Goal: Information Seeking & Learning: Learn about a topic

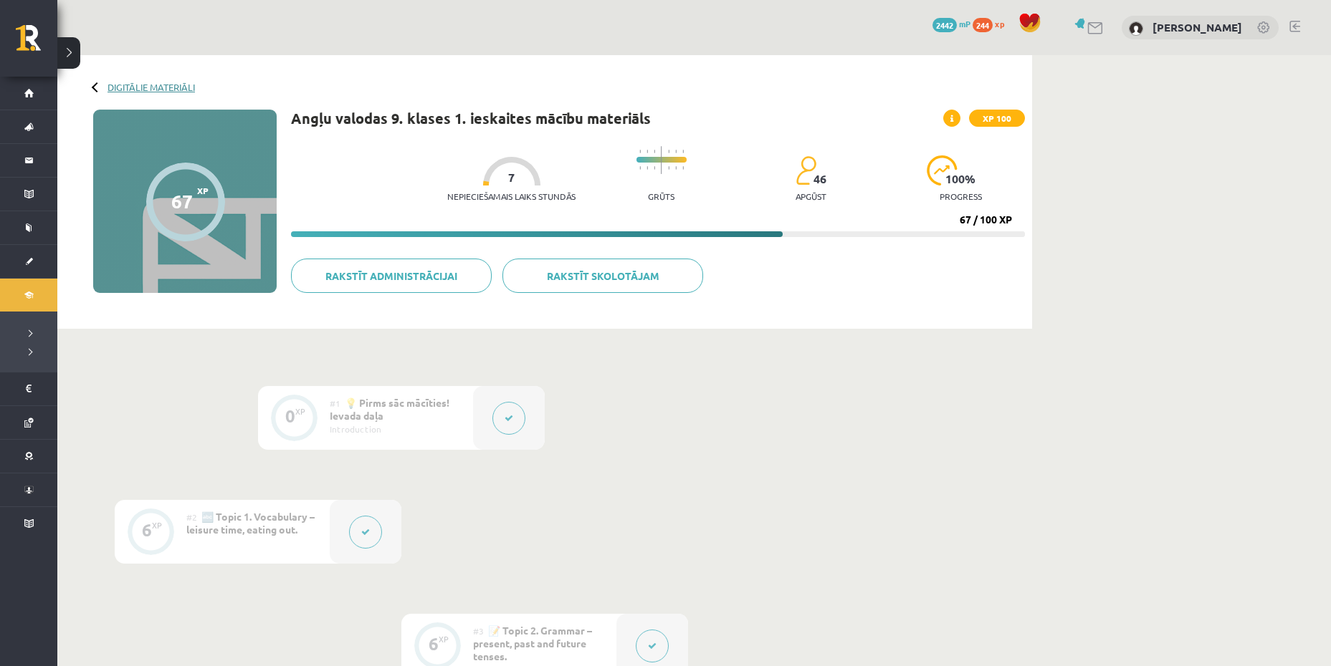
click at [120, 82] on link "Digitālie materiāli" at bounding box center [150, 87] width 87 height 11
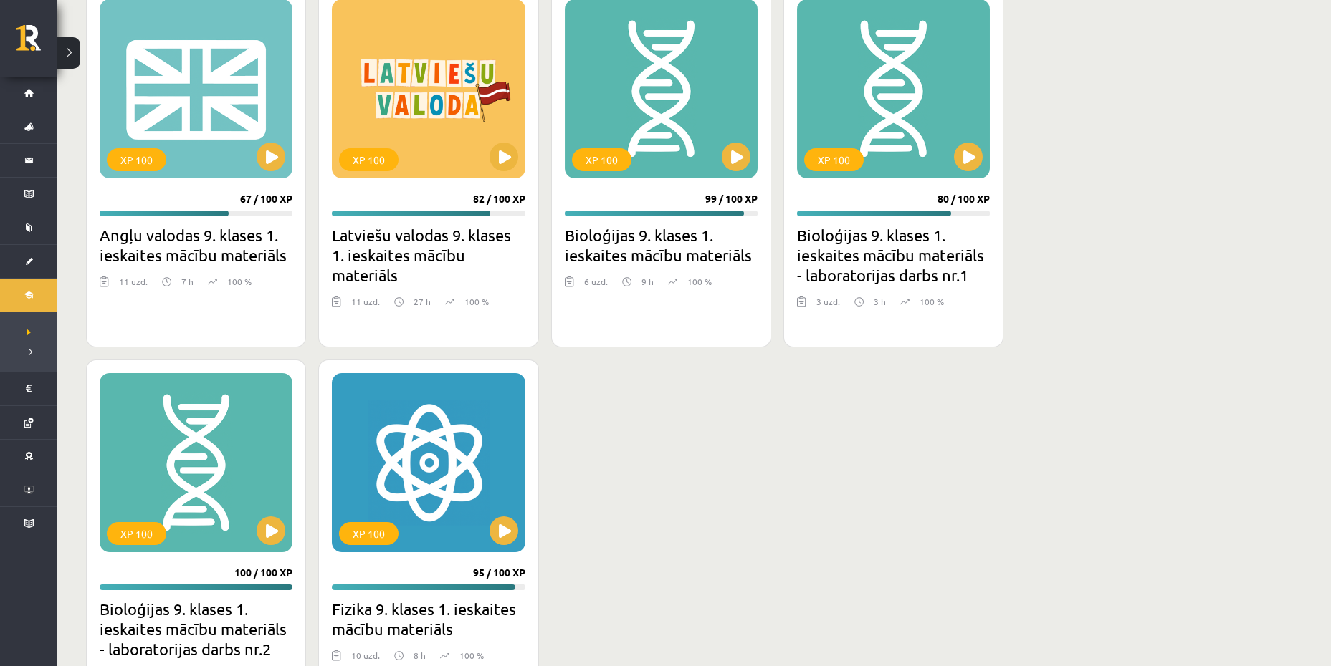
scroll to position [573, 0]
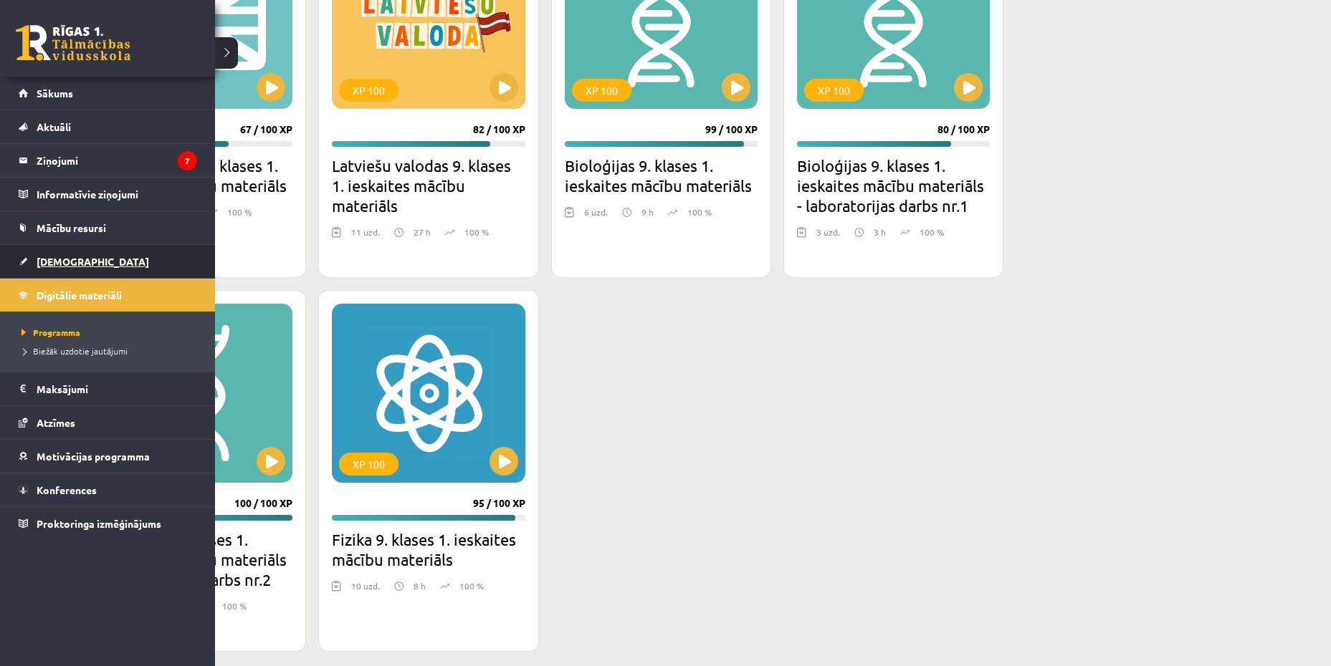
click at [47, 253] on link "[DEMOGRAPHIC_DATA]" at bounding box center [108, 261] width 178 height 33
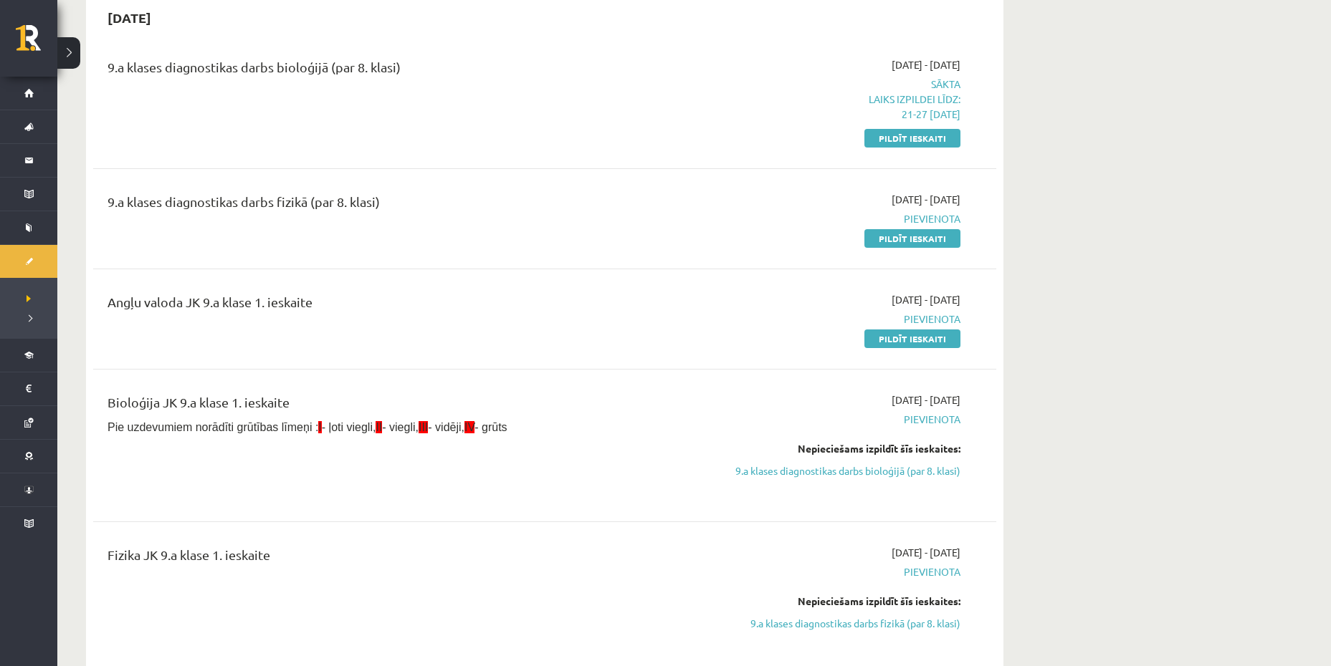
scroll to position [72, 0]
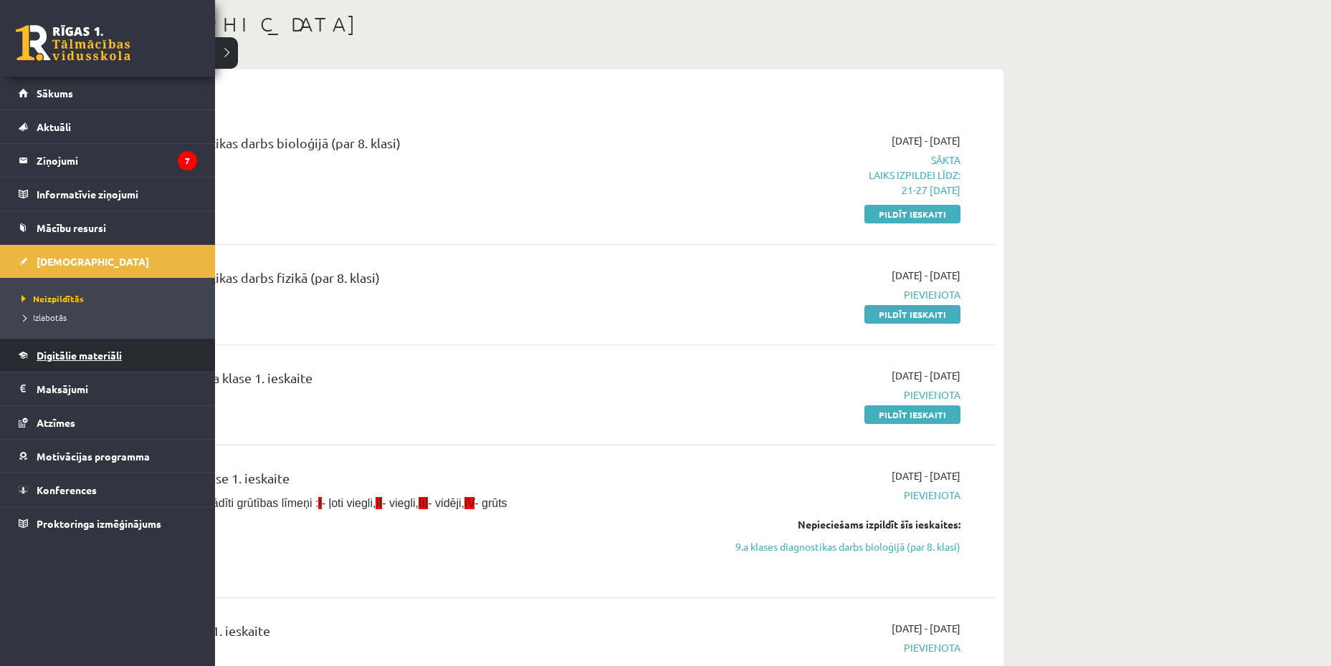
click at [70, 356] on span "Digitālie materiāli" at bounding box center [79, 355] width 85 height 13
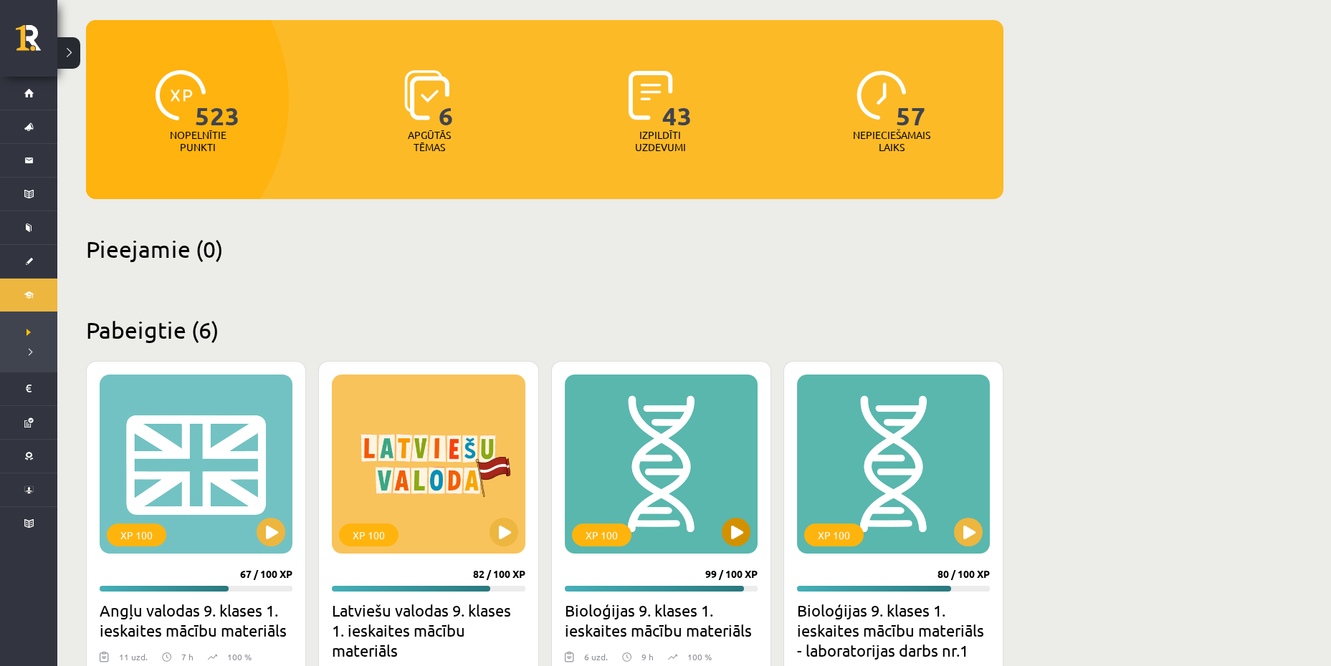
scroll to position [215, 0]
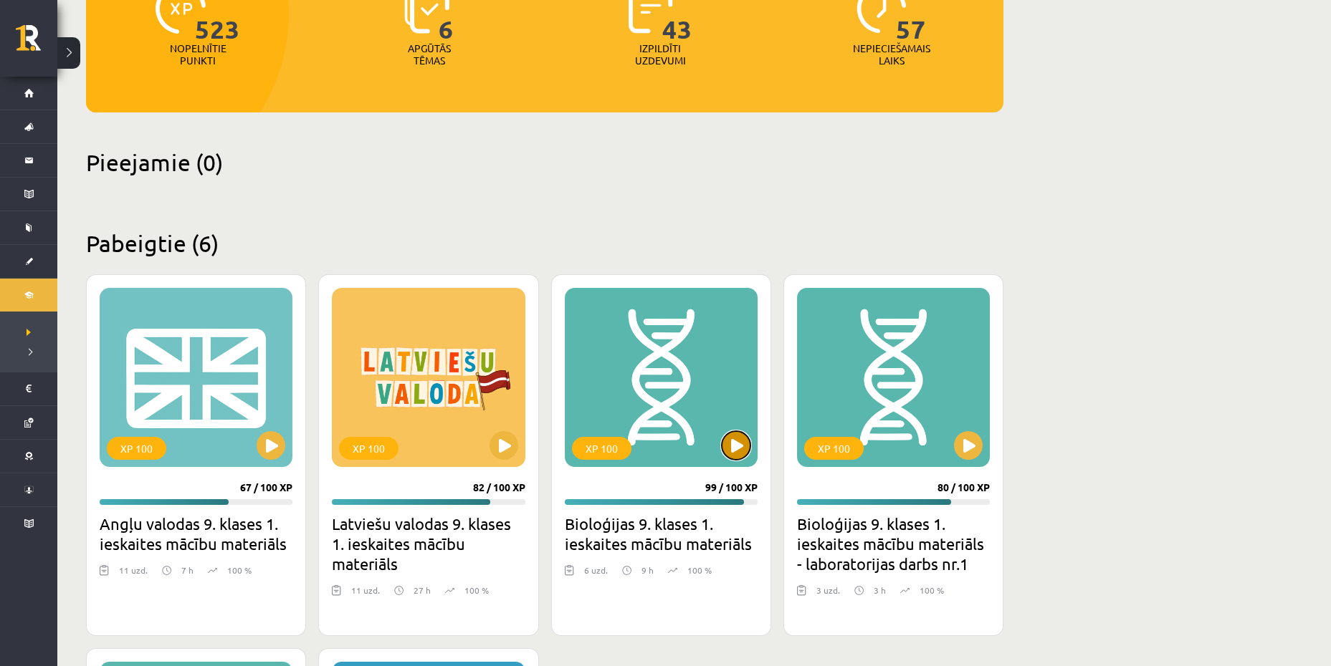
click at [735, 456] on button at bounding box center [736, 445] width 29 height 29
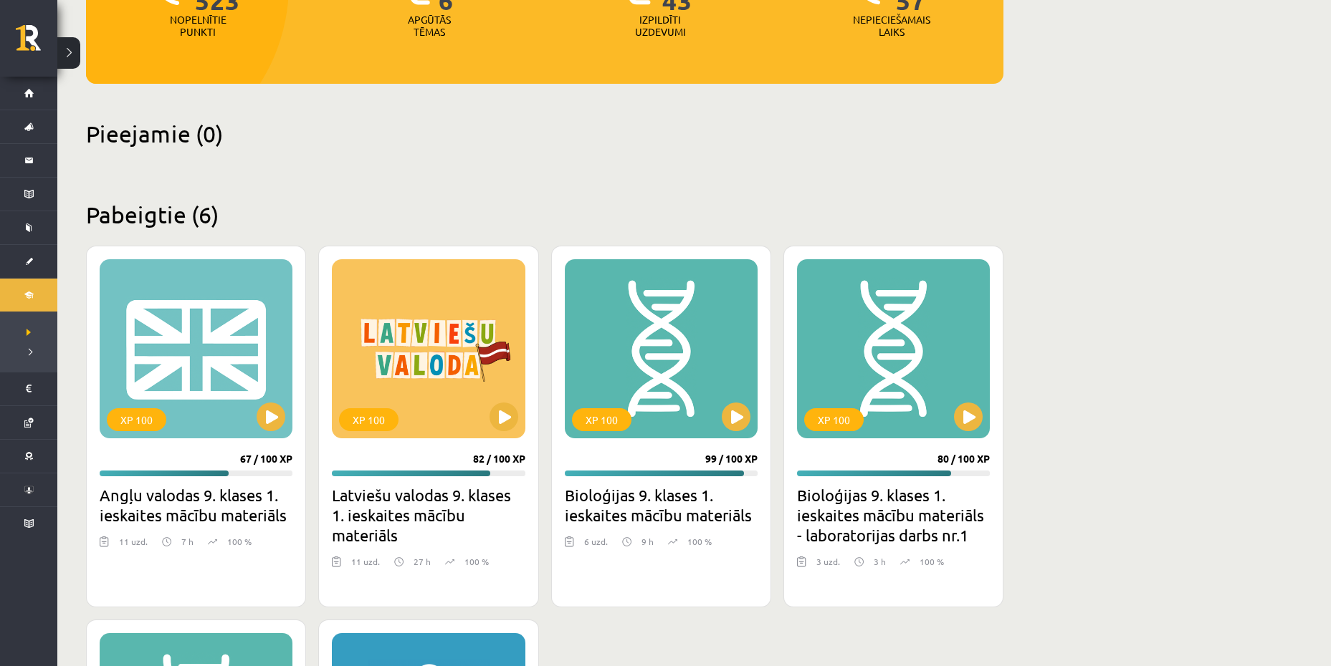
scroll to position [287, 0]
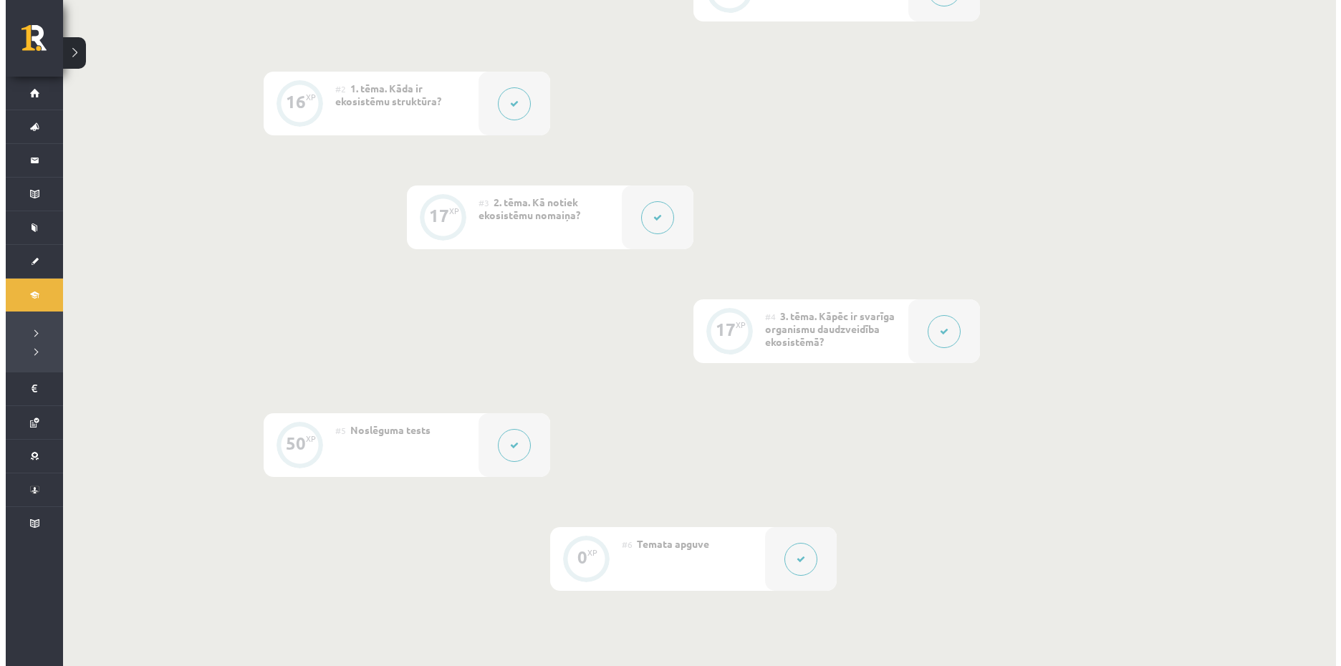
scroll to position [430, 0]
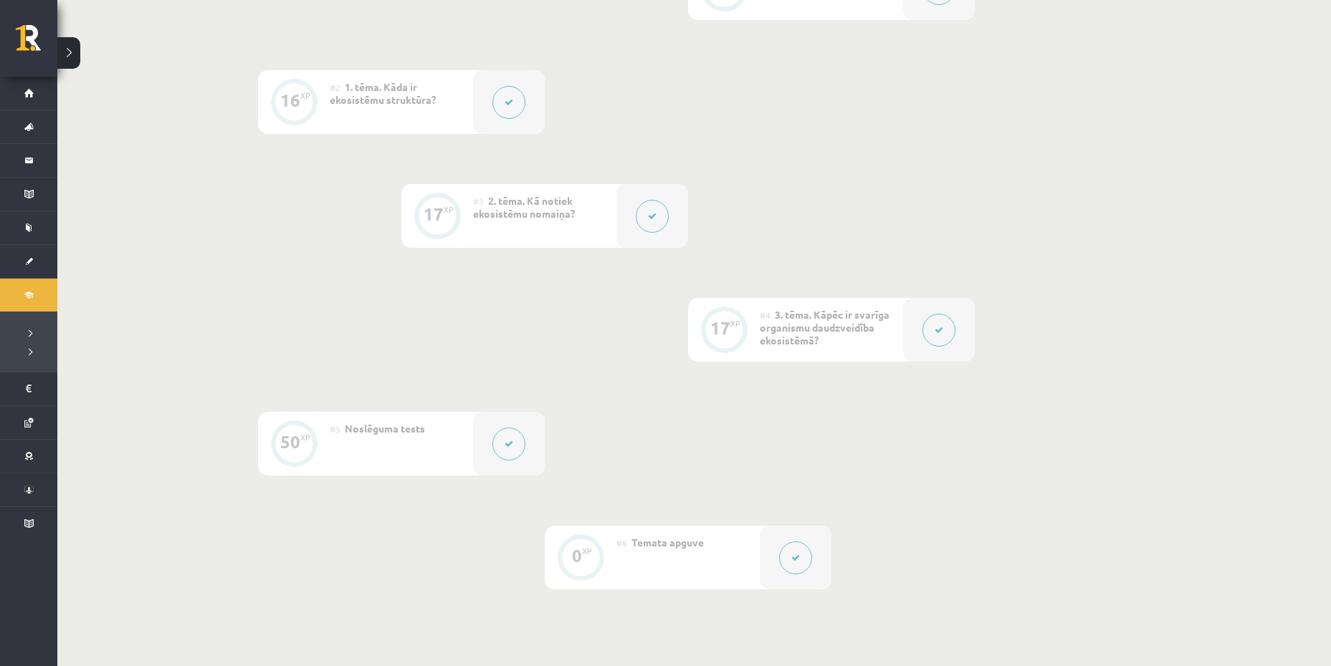
click at [659, 215] on button at bounding box center [652, 216] width 33 height 33
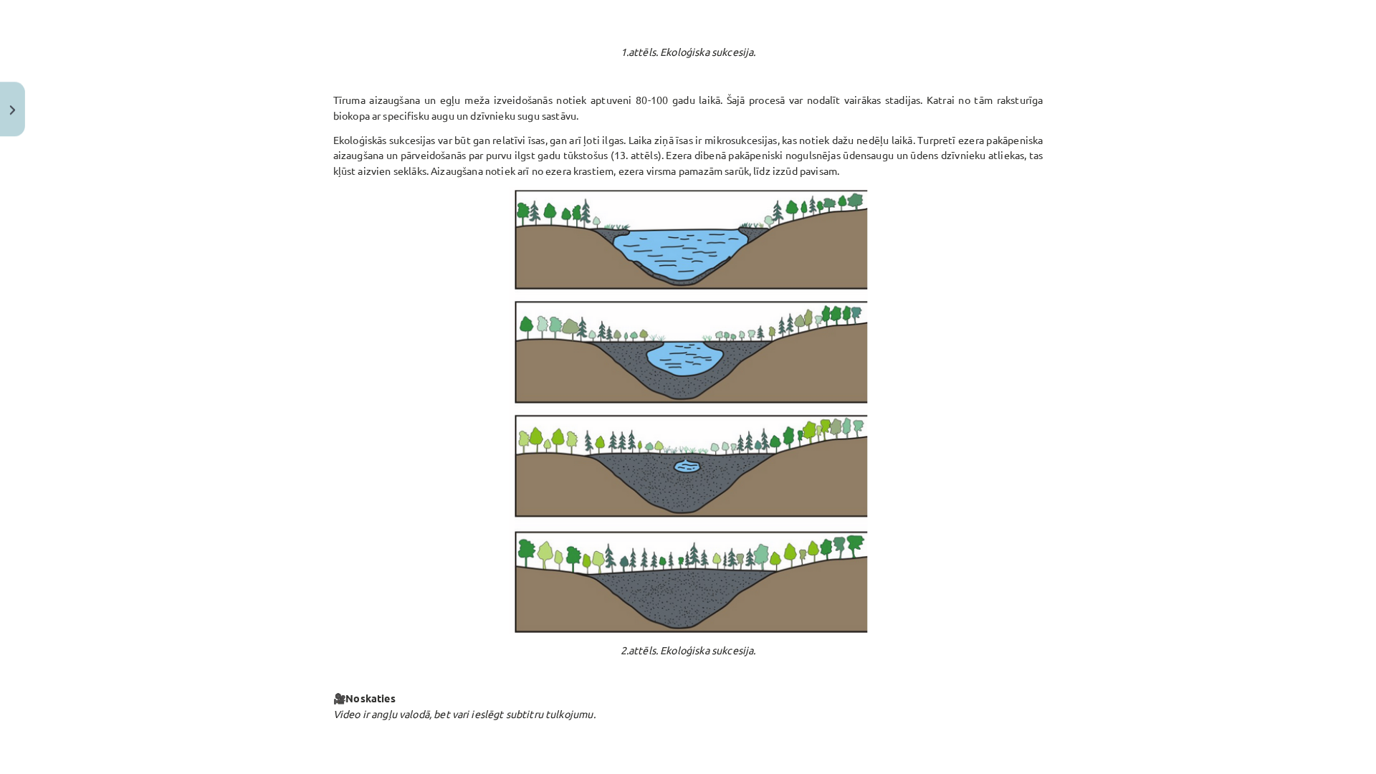
scroll to position [860, 0]
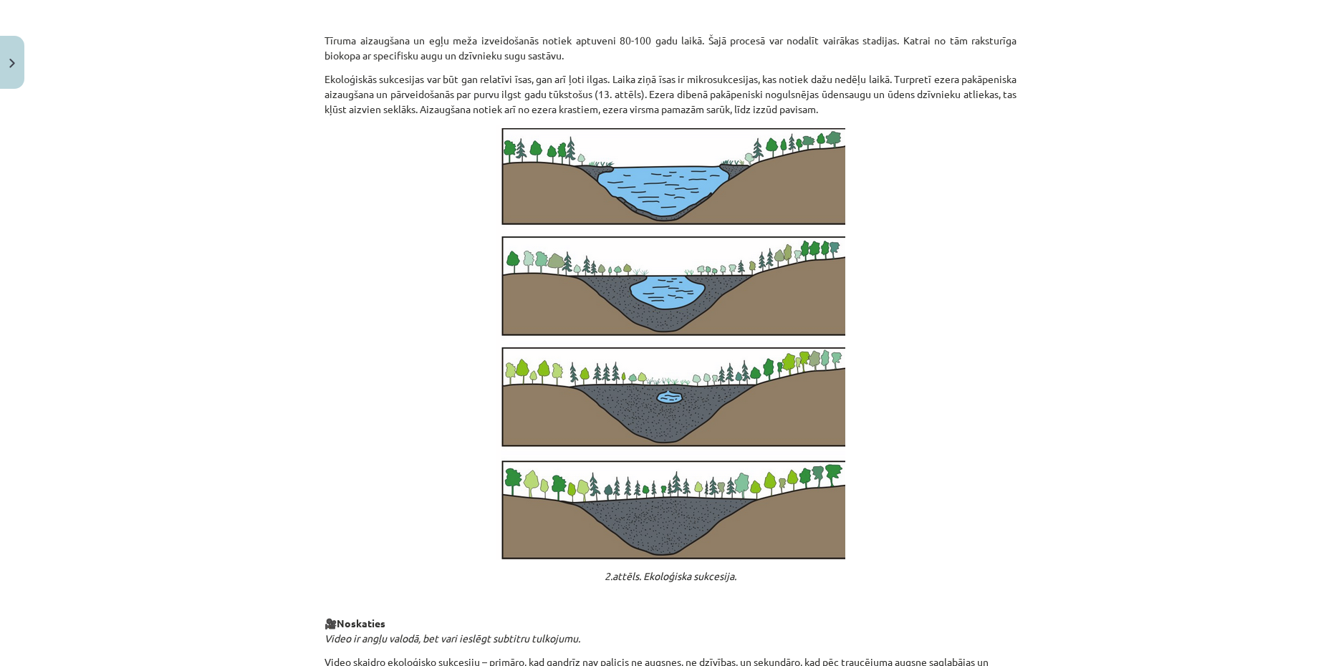
click at [1062, 214] on div "Mācību tēma: Bioloģijas 9. klases 1. ieskaites mācību materiāls #3 2. tēma. Kā …" at bounding box center [670, 333] width 1341 height 666
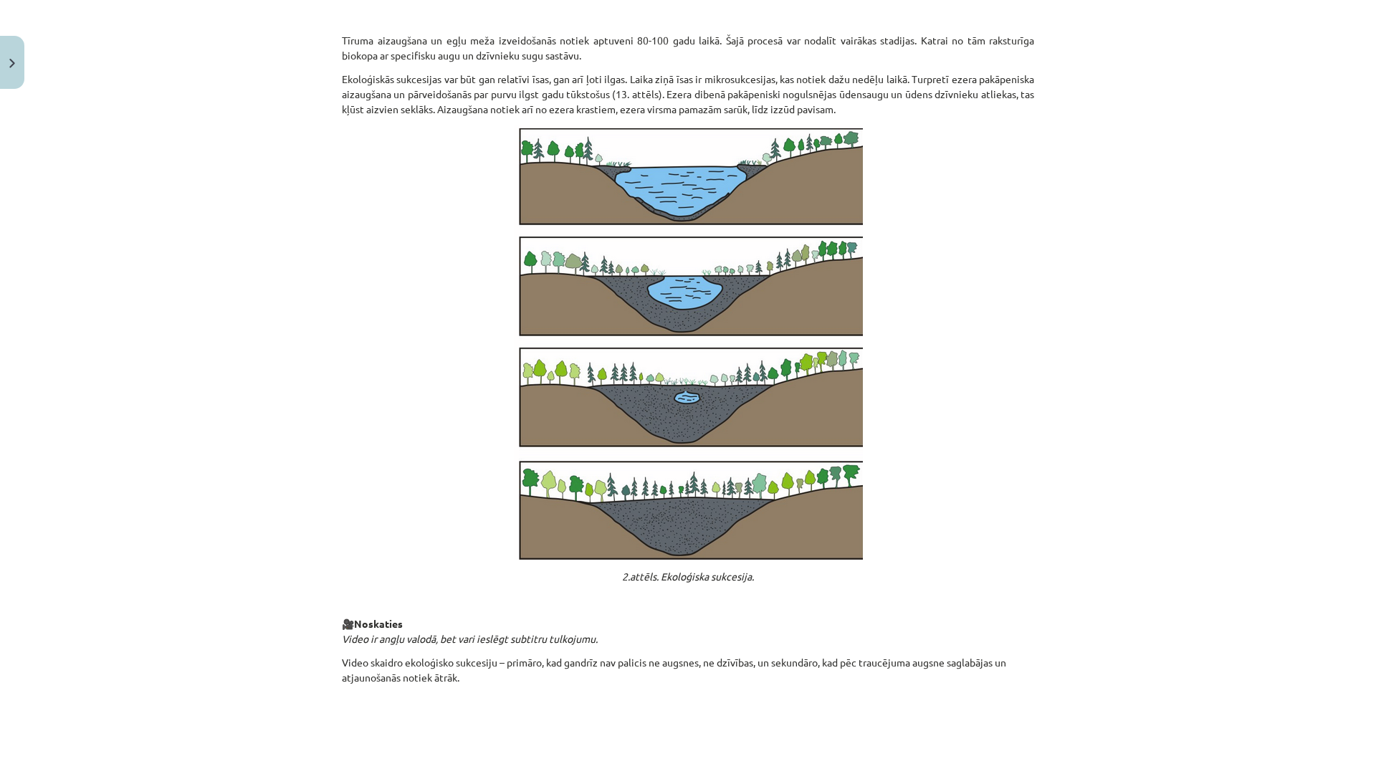
click at [1028, 504] on p at bounding box center [688, 342] width 692 height 435
click at [1196, 396] on div "Mācību tēma: Bioloģijas 9. klases 1. ieskaites mācību materiāls #3 2. tēma. Kā …" at bounding box center [688, 387] width 1376 height 774
click at [1017, 423] on p at bounding box center [688, 342] width 692 height 435
drag, startPoint x: 1048, startPoint y: 121, endPoint x: 987, endPoint y: 130, distance: 61.6
click at [1030, 121] on div "Mācību tēma: Bioloģijas 9. klases 1. ieskaites mācību materiāls #3 2. tēma. Kā …" at bounding box center [688, 387] width 1376 height 774
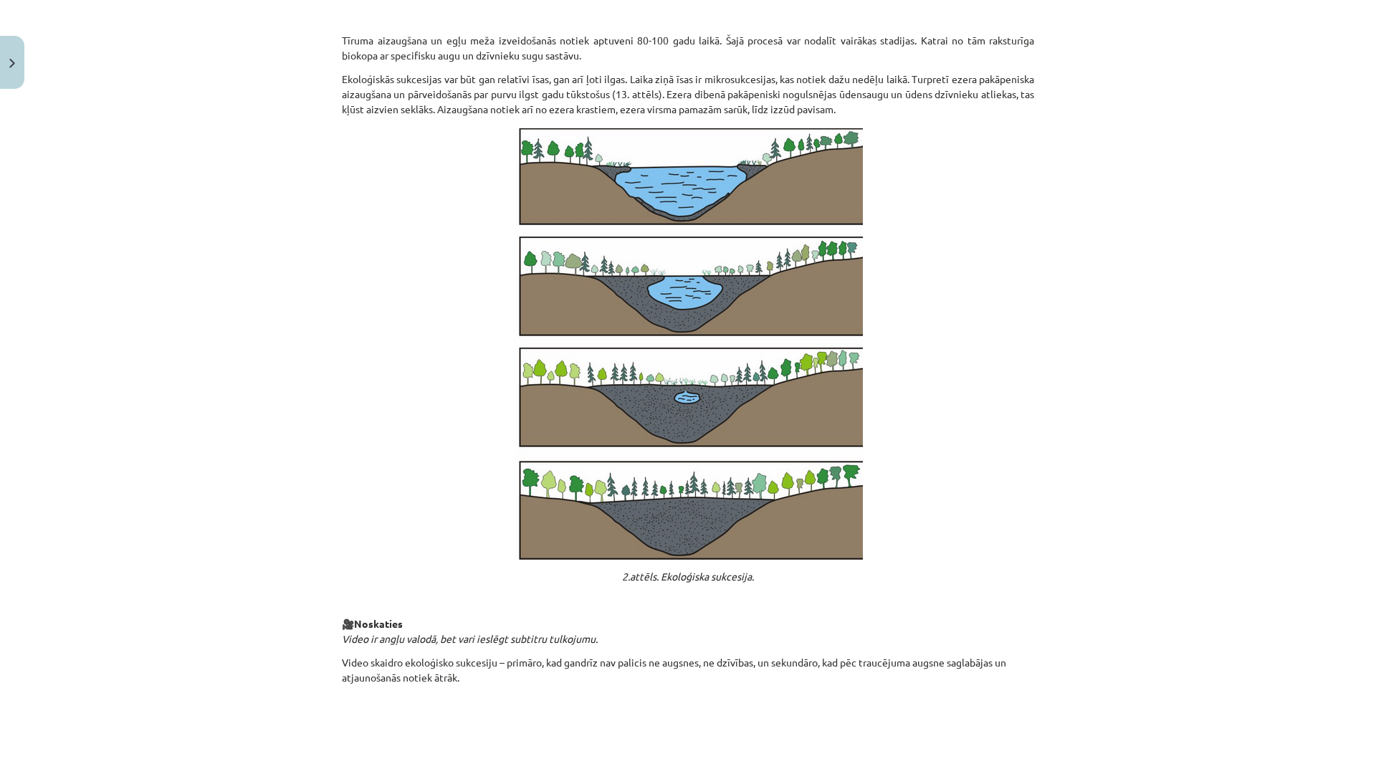
drag, startPoint x: 1031, startPoint y: 262, endPoint x: 1035, endPoint y: 277, distance: 15.6
click at [1035, 277] on div "17 XP Saņemsi Viegls 51 pilda Apraksts Uzdevums Palīdzība Kā notiek ekosistēmu …" at bounding box center [687, 212] width 709 height 1955
click at [1032, 404] on div "17 XP Saņemsi Viegls 51 pilda Apraksts Uzdevums Palīdzība Kā notiek ekosistēmu …" at bounding box center [687, 212] width 709 height 1955
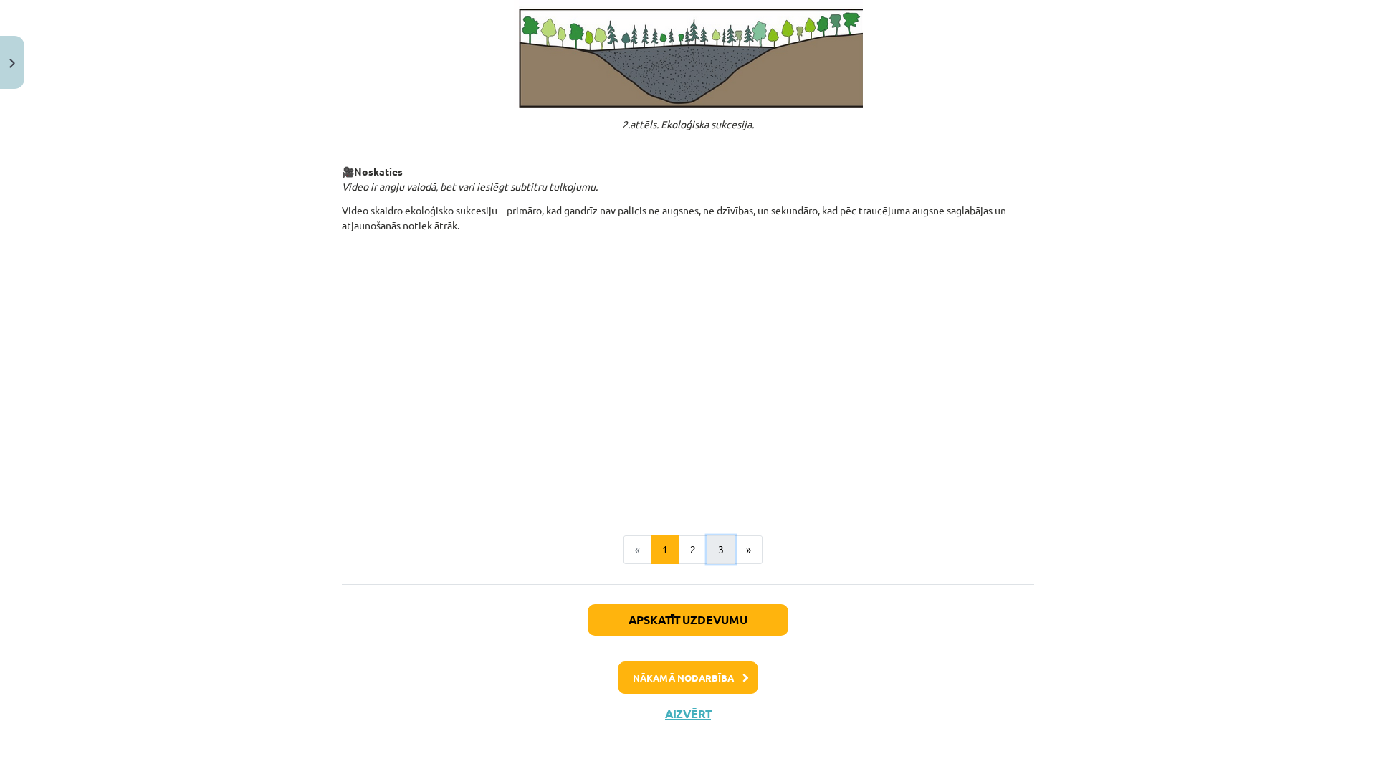
click at [707, 554] on button "3" at bounding box center [721, 549] width 29 height 29
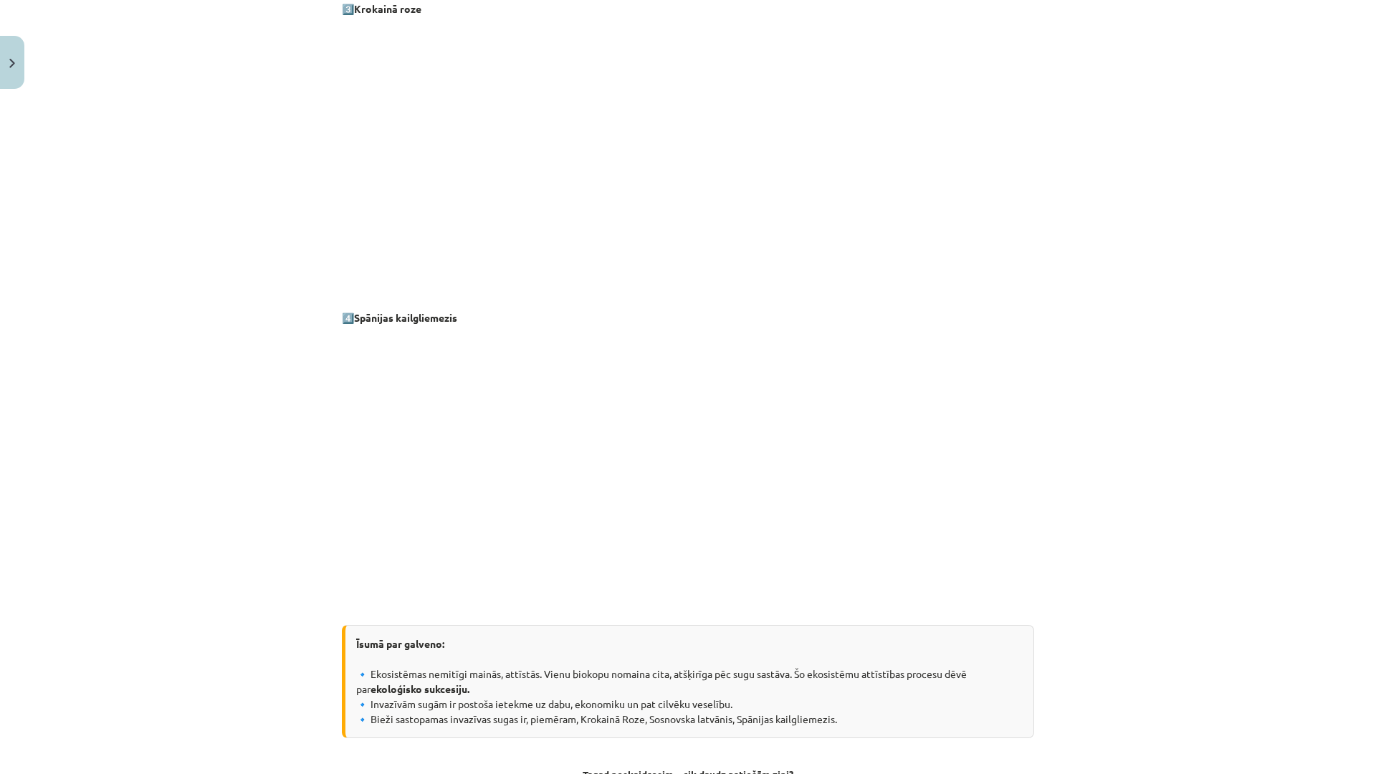
scroll to position [1253, 0]
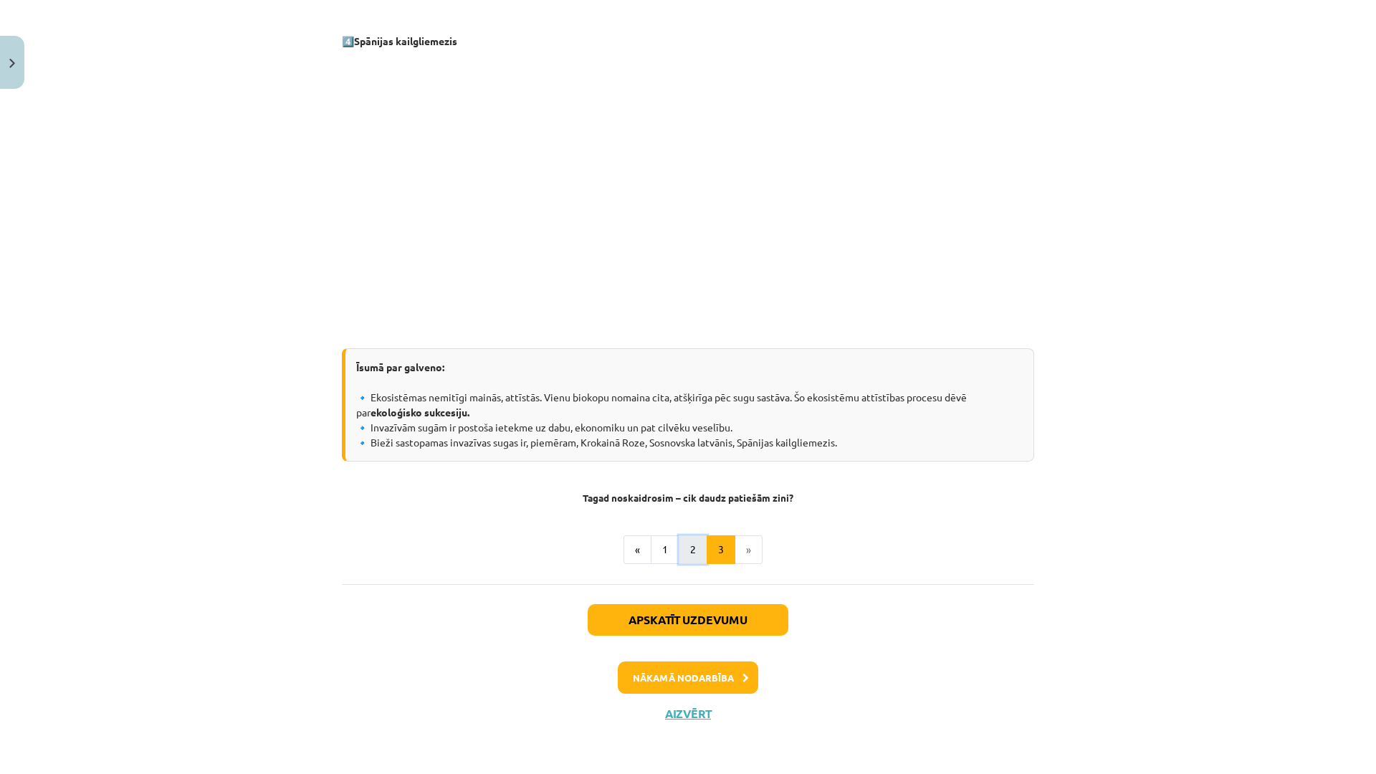
click at [684, 562] on button "2" at bounding box center [693, 549] width 29 height 29
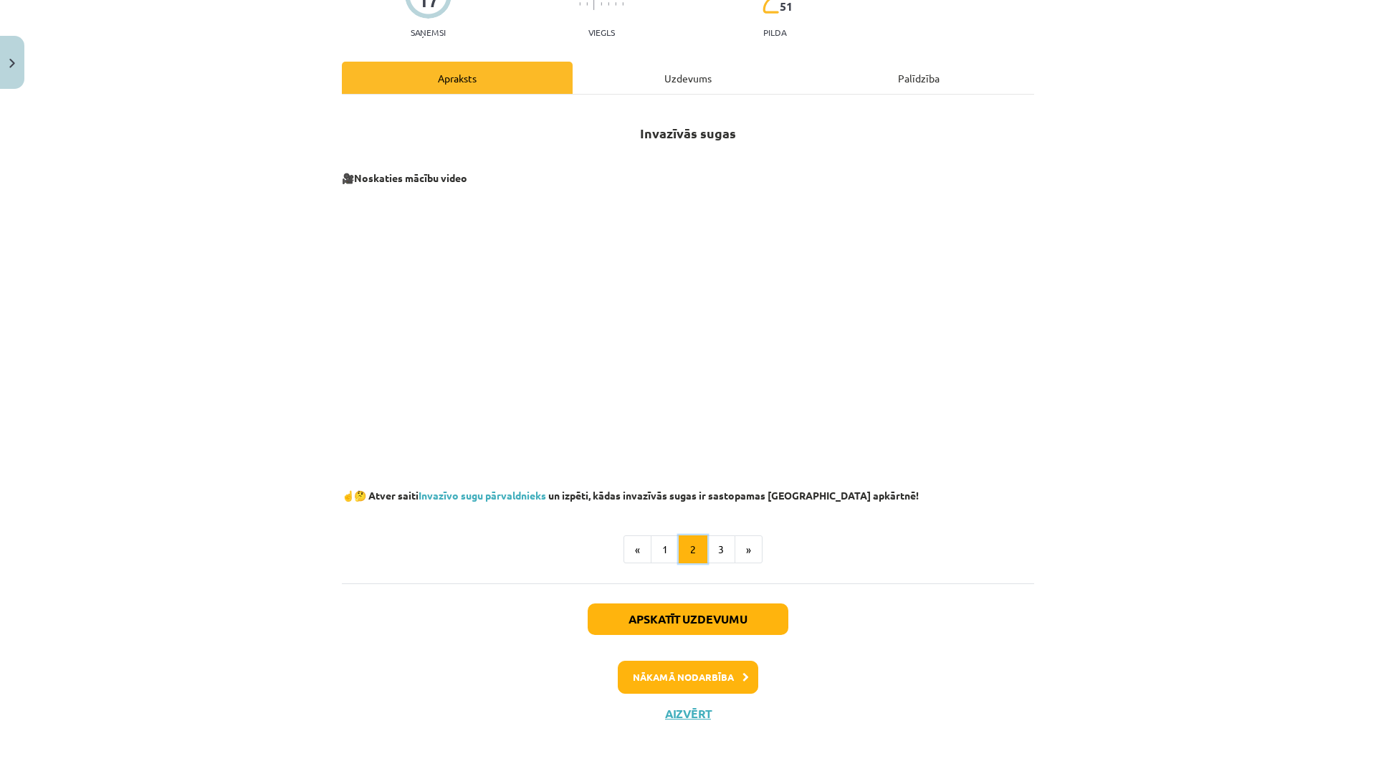
scroll to position [150, 0]
click at [627, 542] on button "«" at bounding box center [637, 549] width 28 height 29
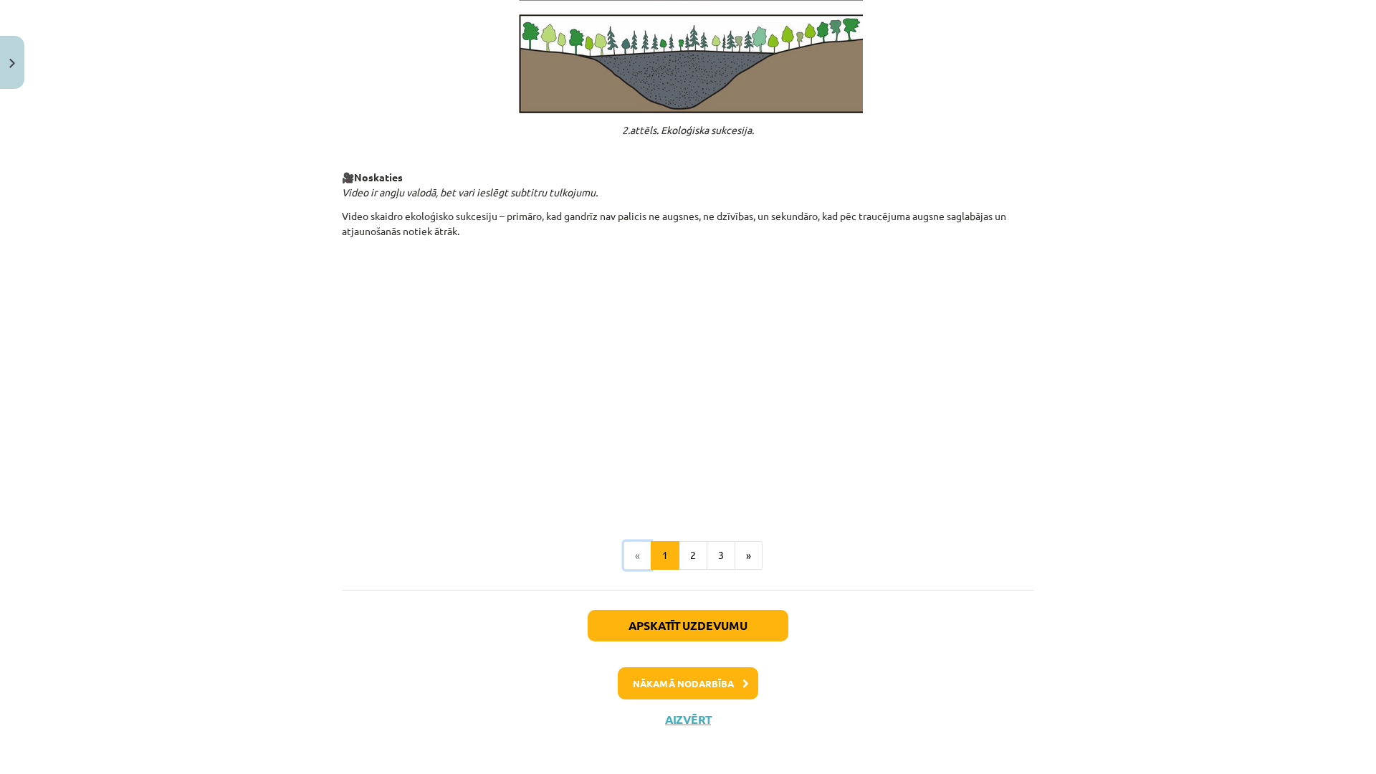
scroll to position [1312, 0]
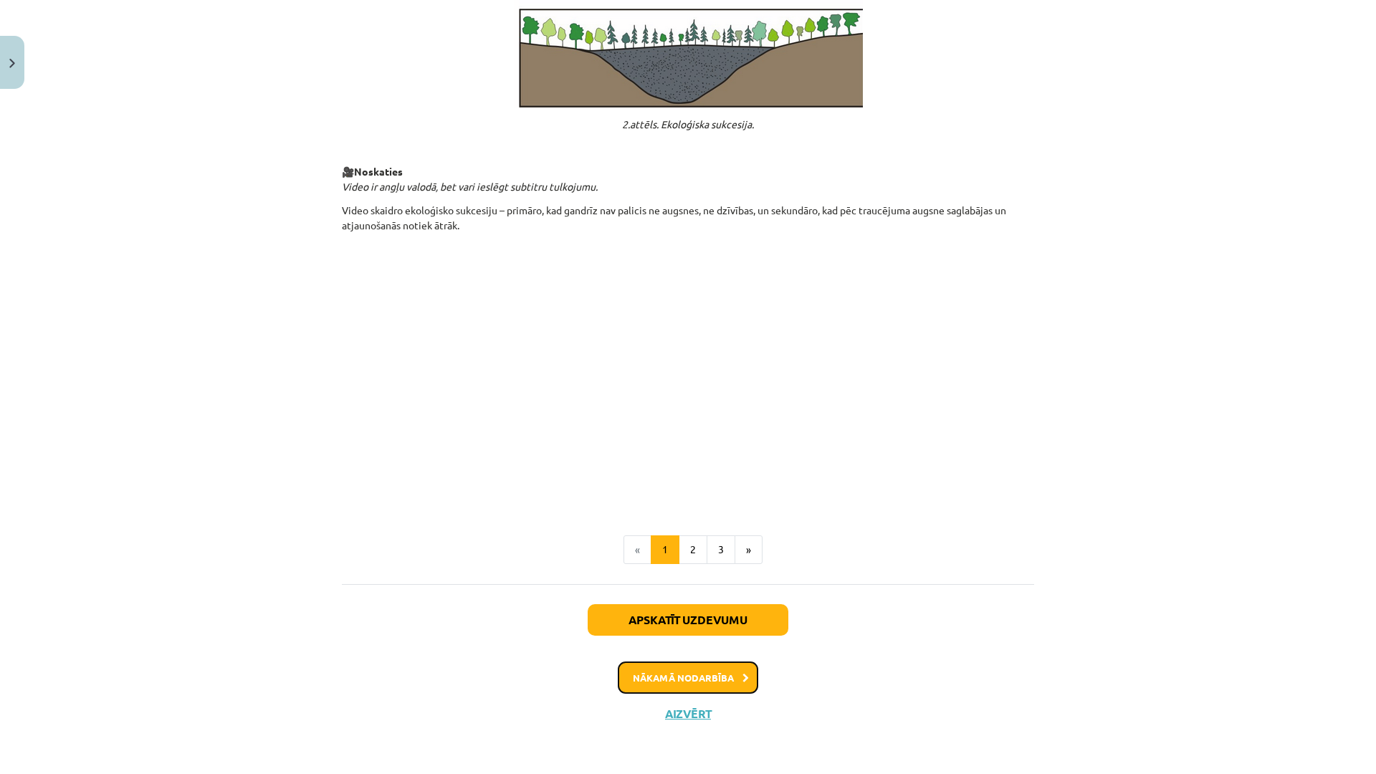
click at [673, 666] on button "Nākamā nodarbība" at bounding box center [688, 677] width 140 height 33
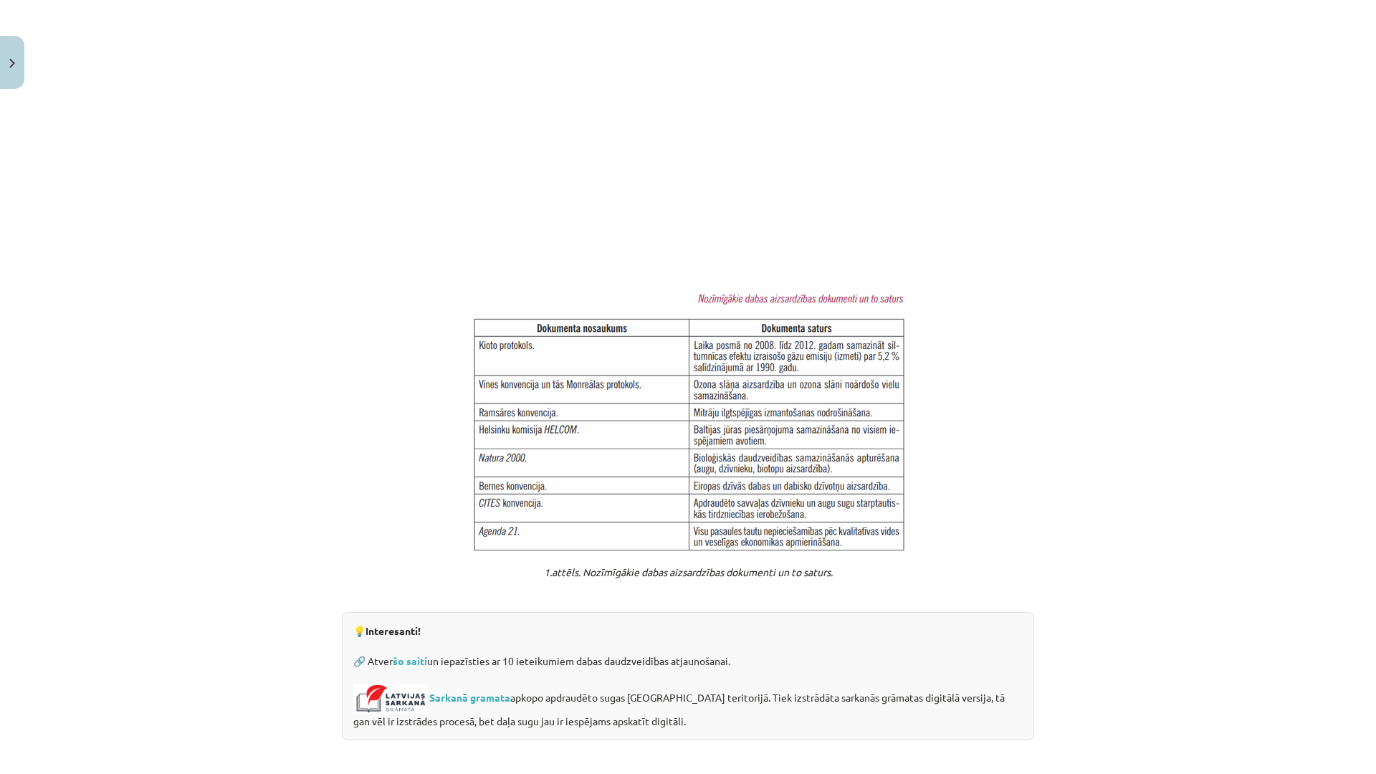
scroll to position [824, 0]
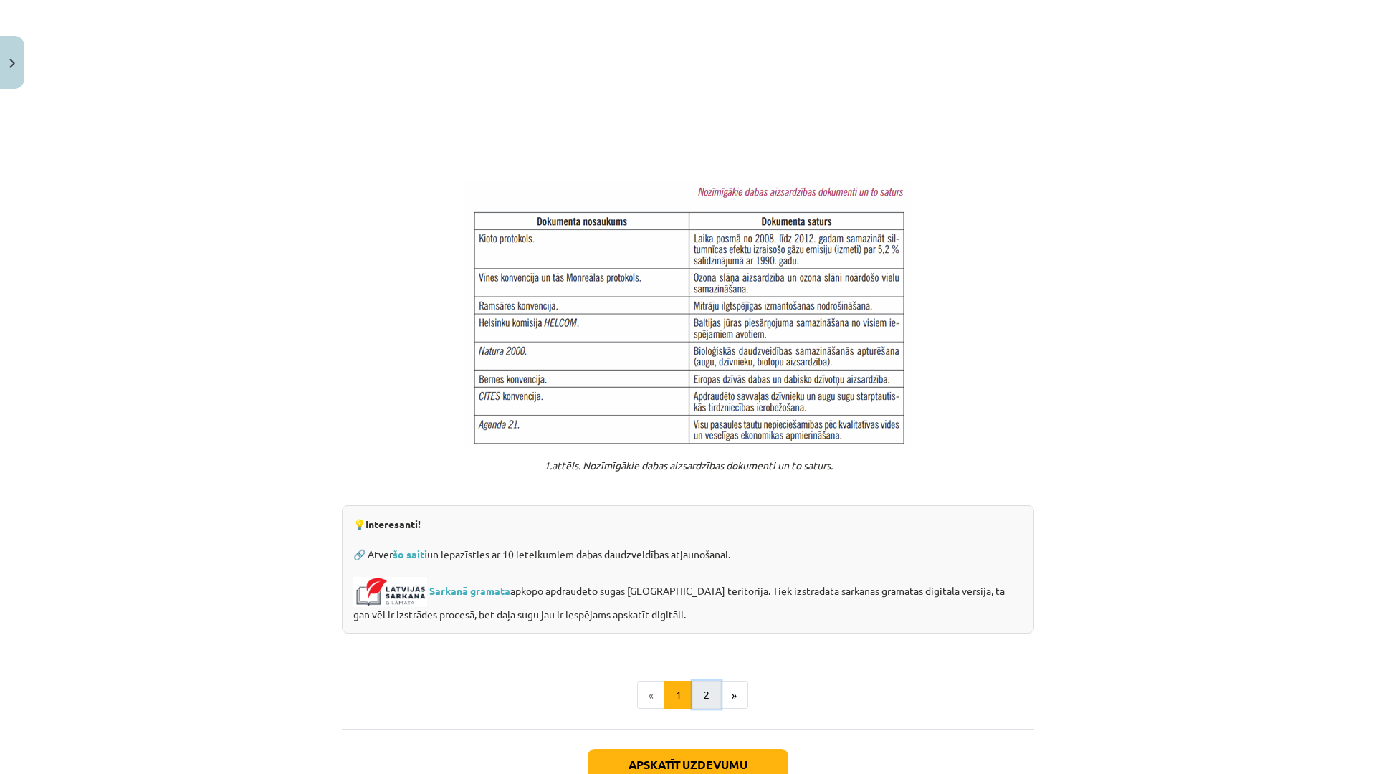
click at [703, 666] on button "2" at bounding box center [706, 695] width 29 height 29
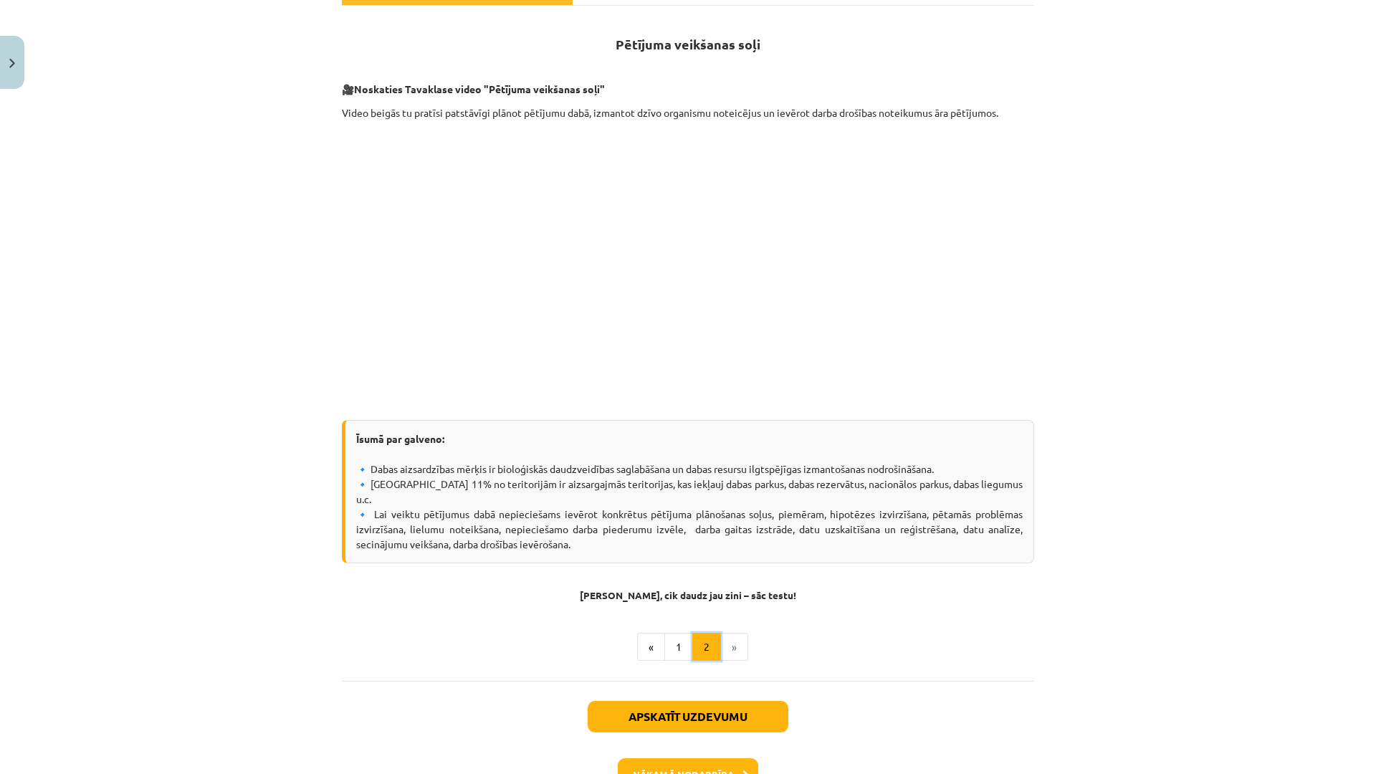
scroll to position [257, 0]
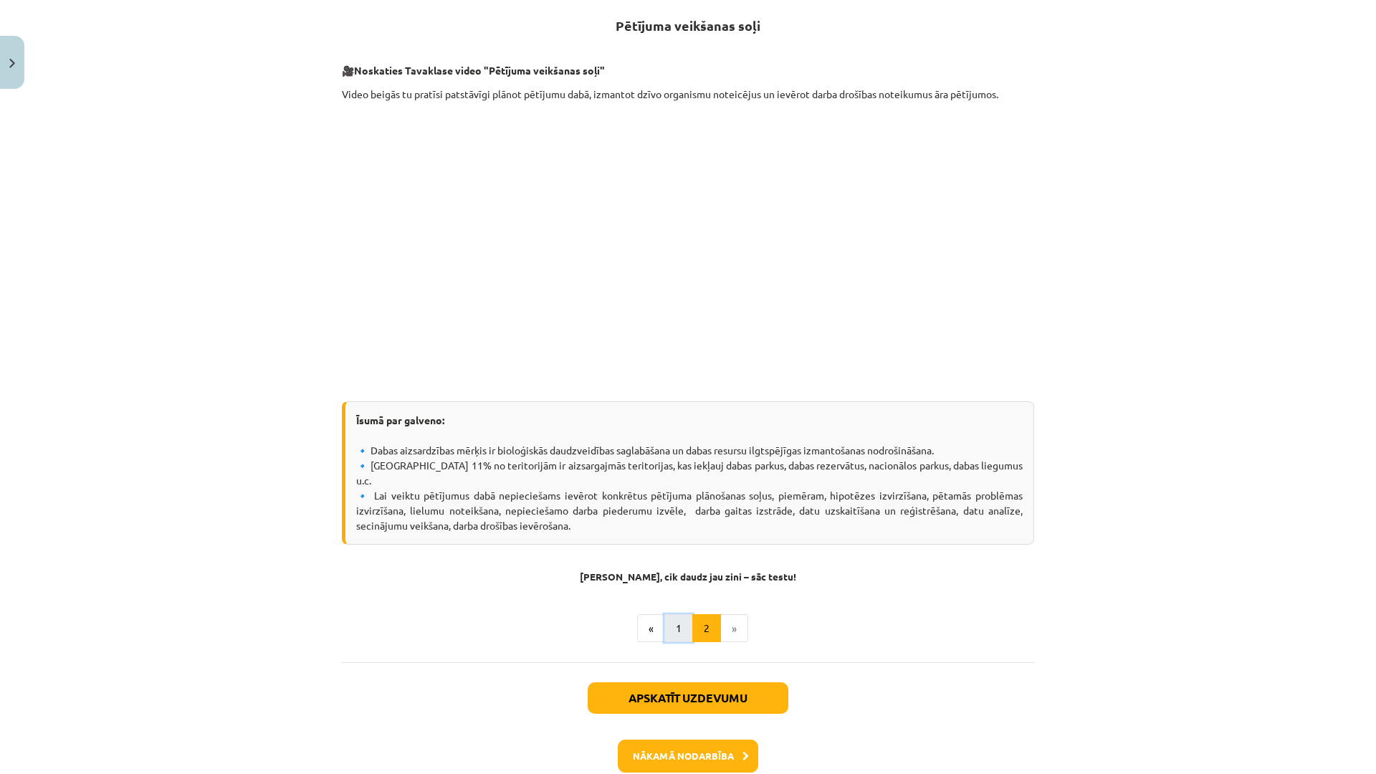
click at [676, 621] on button "1" at bounding box center [678, 628] width 29 height 29
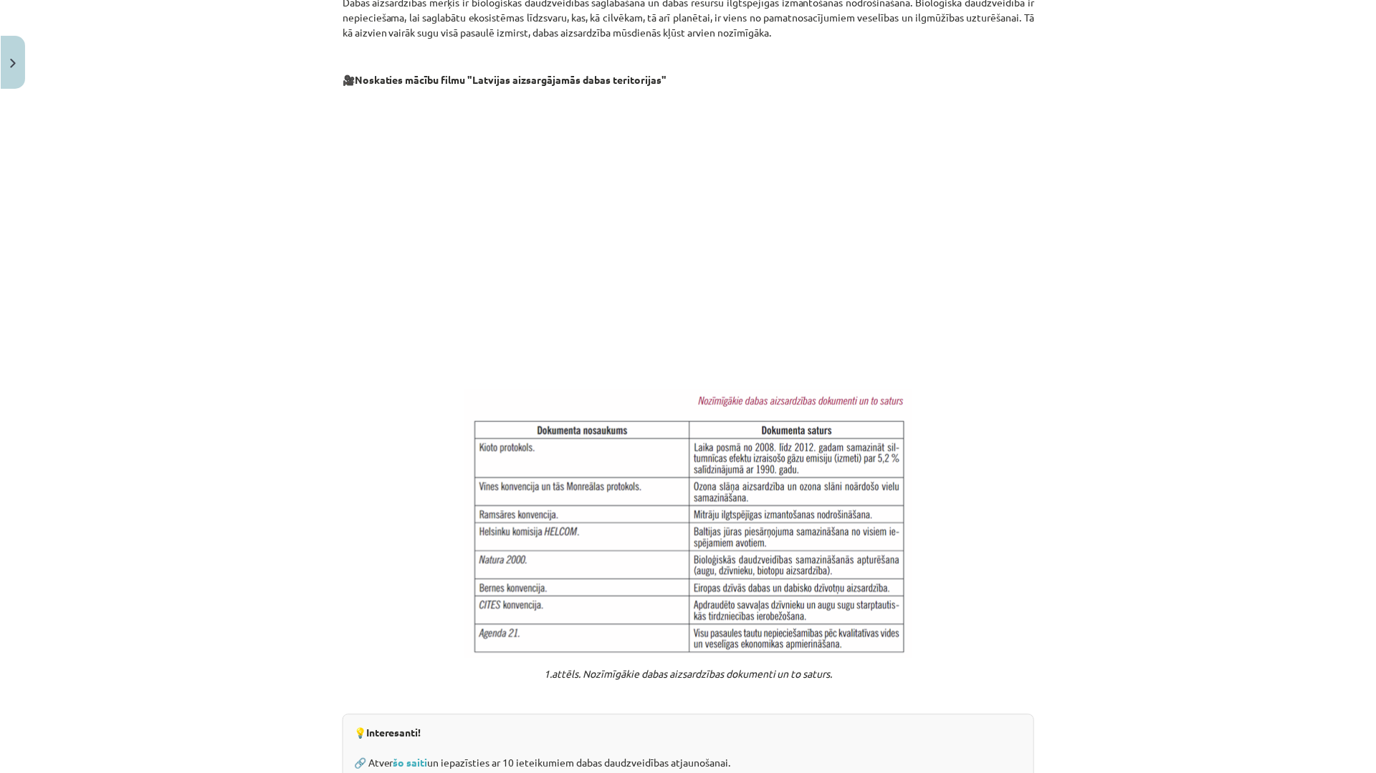
scroll to position [758, 0]
